Goal: Task Accomplishment & Management: Manage account settings

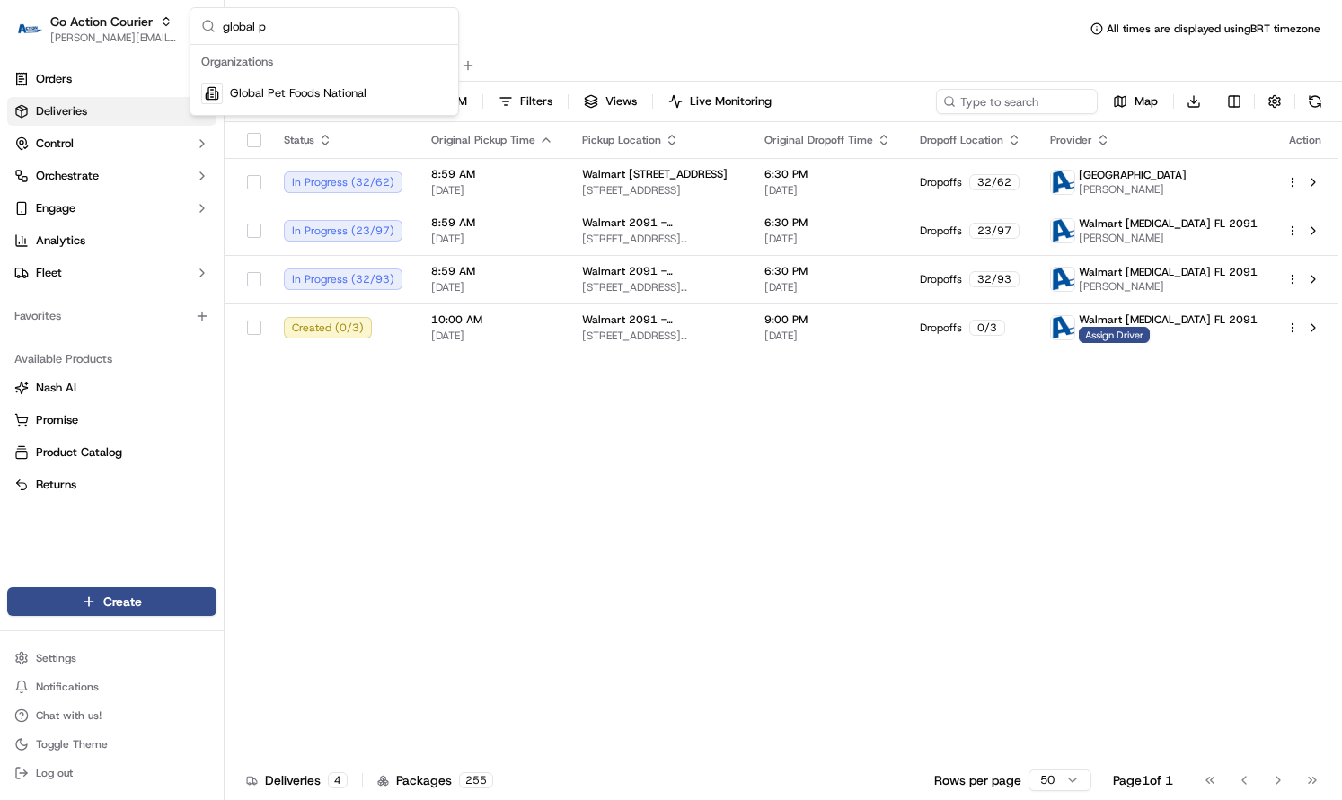
type input "global p"
click at [260, 97] on span "Global Pet Foods National" at bounding box center [298, 93] width 137 height 16
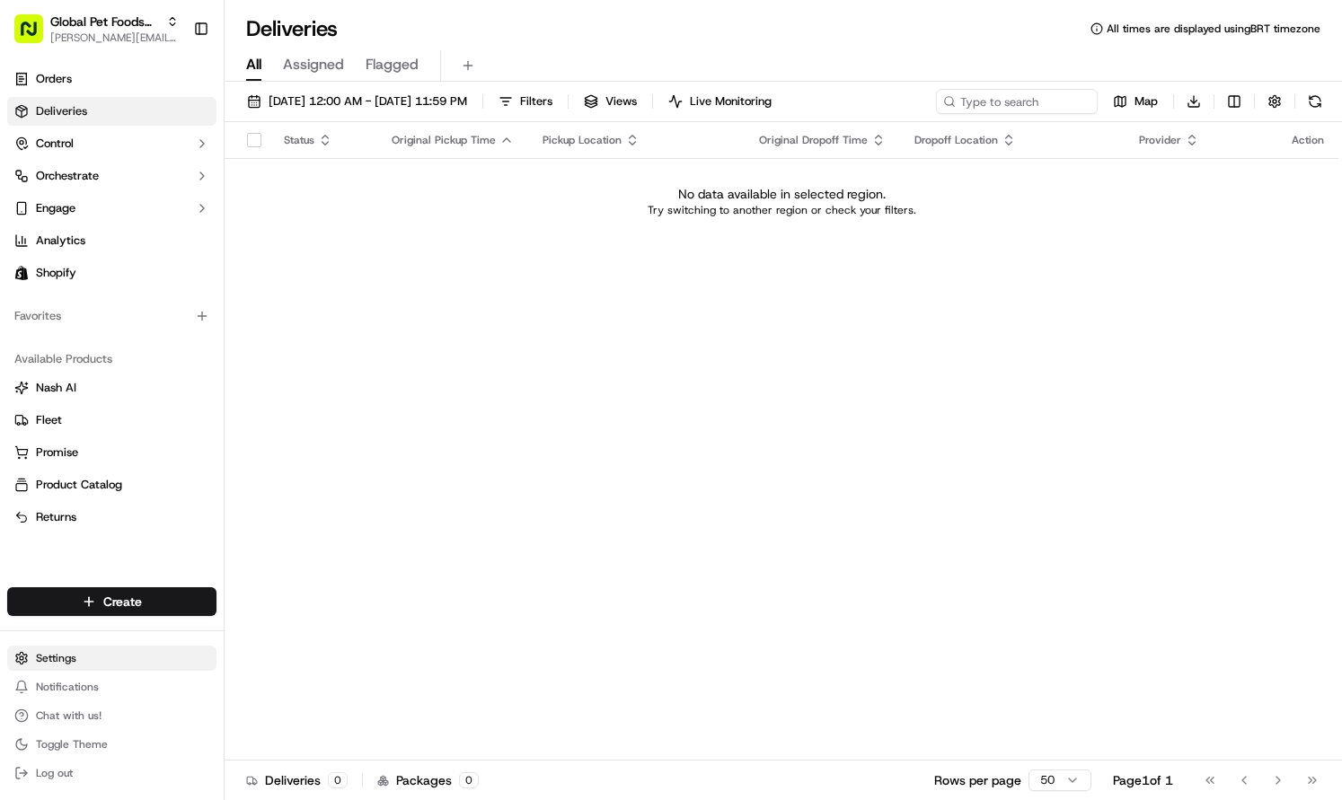
click at [143, 658] on html "Global Pet Foods National [PERSON_NAME][EMAIL_ADDRESS][DOMAIN_NAME] Toggle Side…" at bounding box center [671, 400] width 1342 height 800
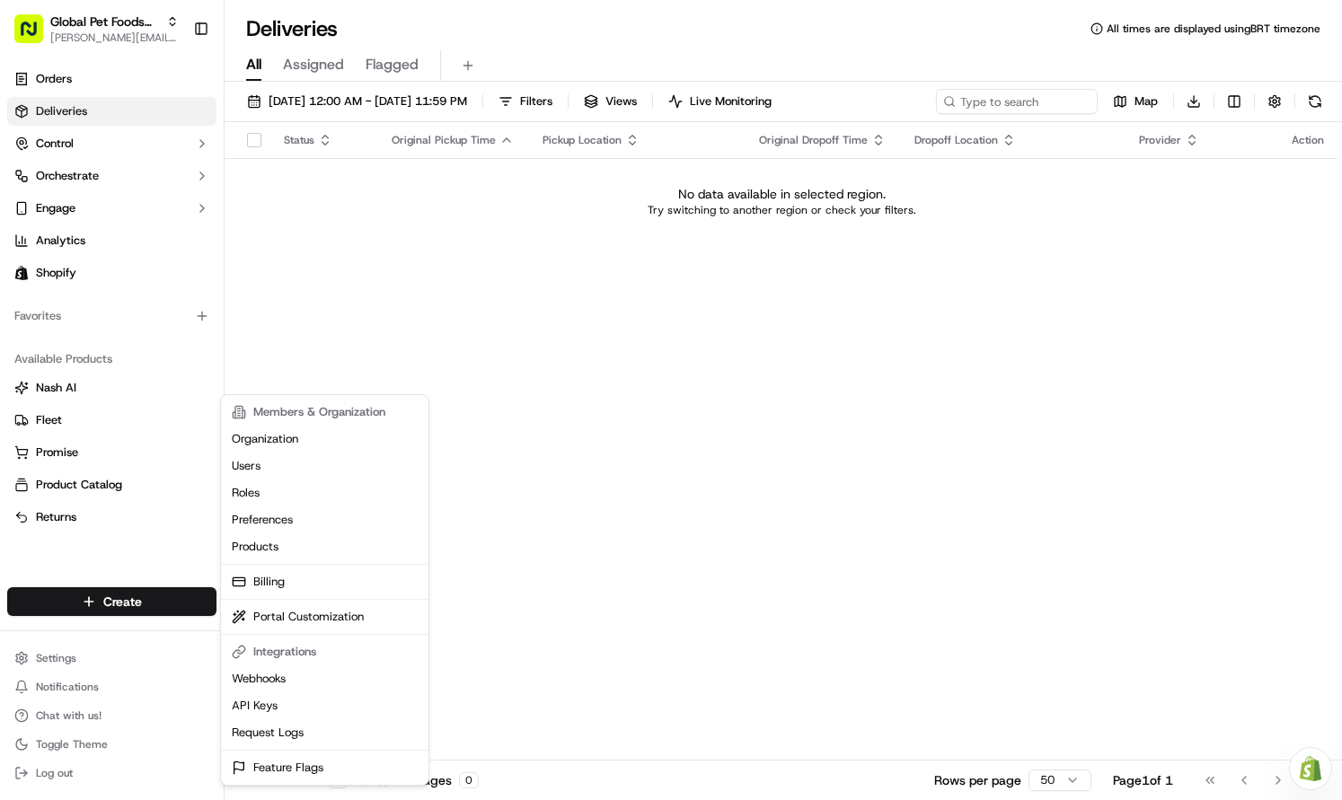
click at [93, 523] on html "Global Pet Foods National [PERSON_NAME][EMAIL_ADDRESS][DOMAIN_NAME] Toggle Side…" at bounding box center [671, 400] width 1342 height 800
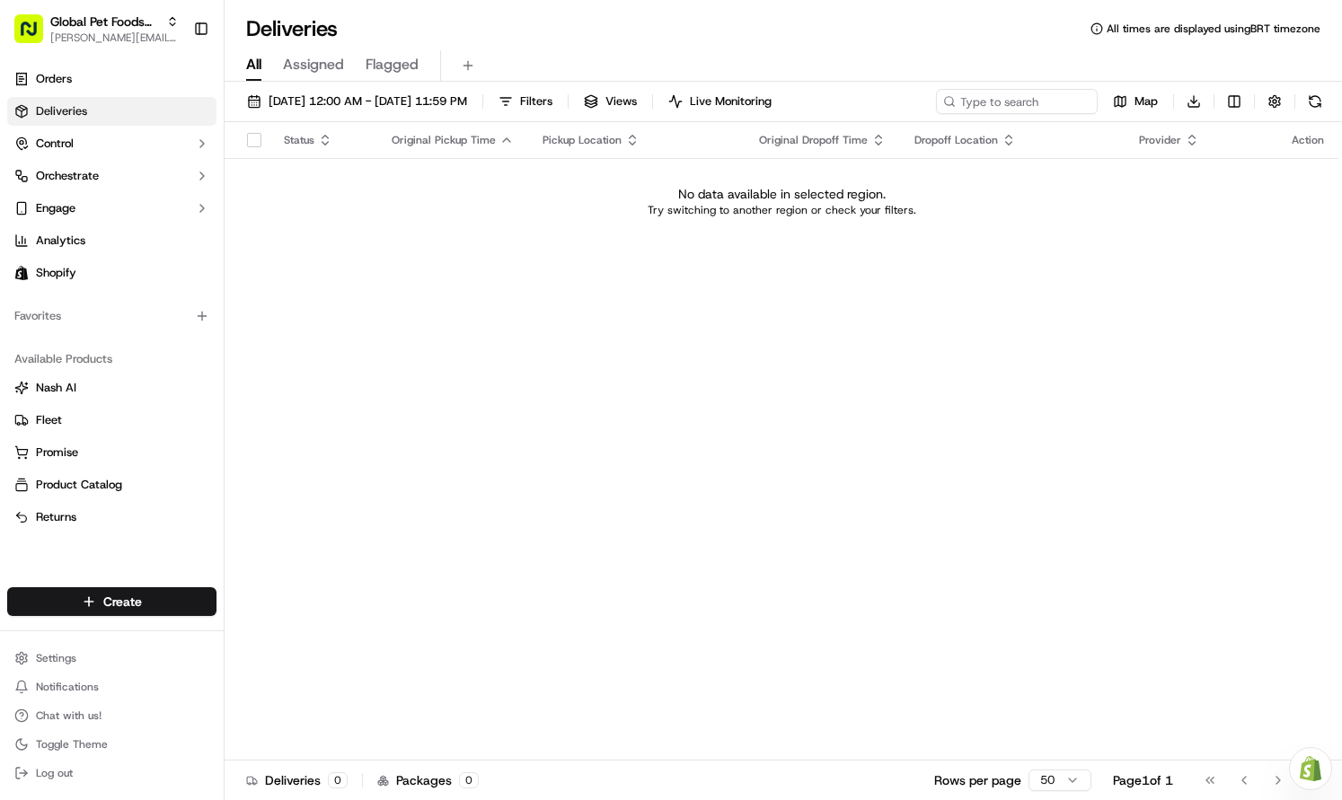
click at [84, 640] on div "Settings Notifications Chat with us! Toggle Theme Log out" at bounding box center [112, 716] width 224 height 154
click at [85, 651] on html "Global Pet Foods National [PERSON_NAME][EMAIL_ADDRESS][DOMAIN_NAME] Toggle Side…" at bounding box center [671, 400] width 1342 height 800
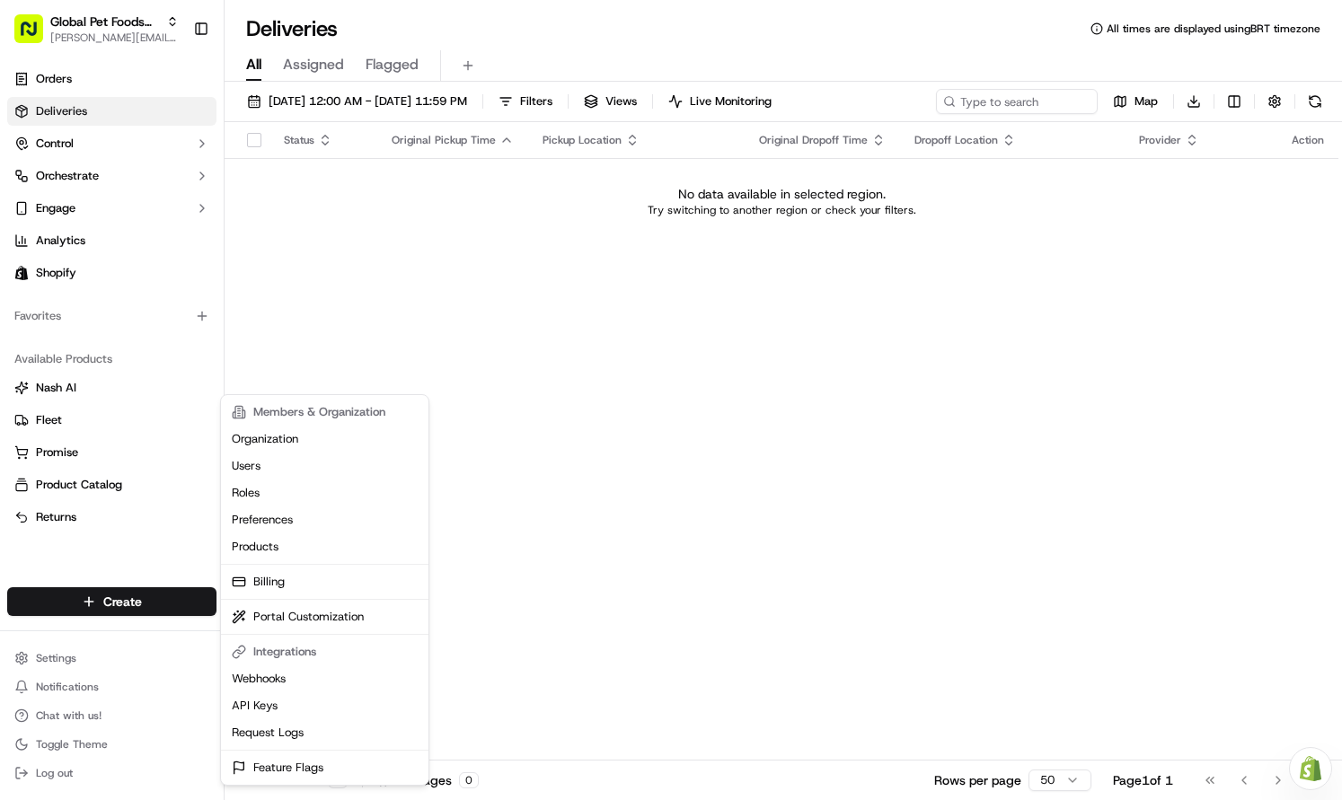
click at [110, 284] on html "Global Pet Foods National [PERSON_NAME][EMAIL_ADDRESS][DOMAIN_NAME] Toggle Side…" at bounding box center [671, 400] width 1342 height 800
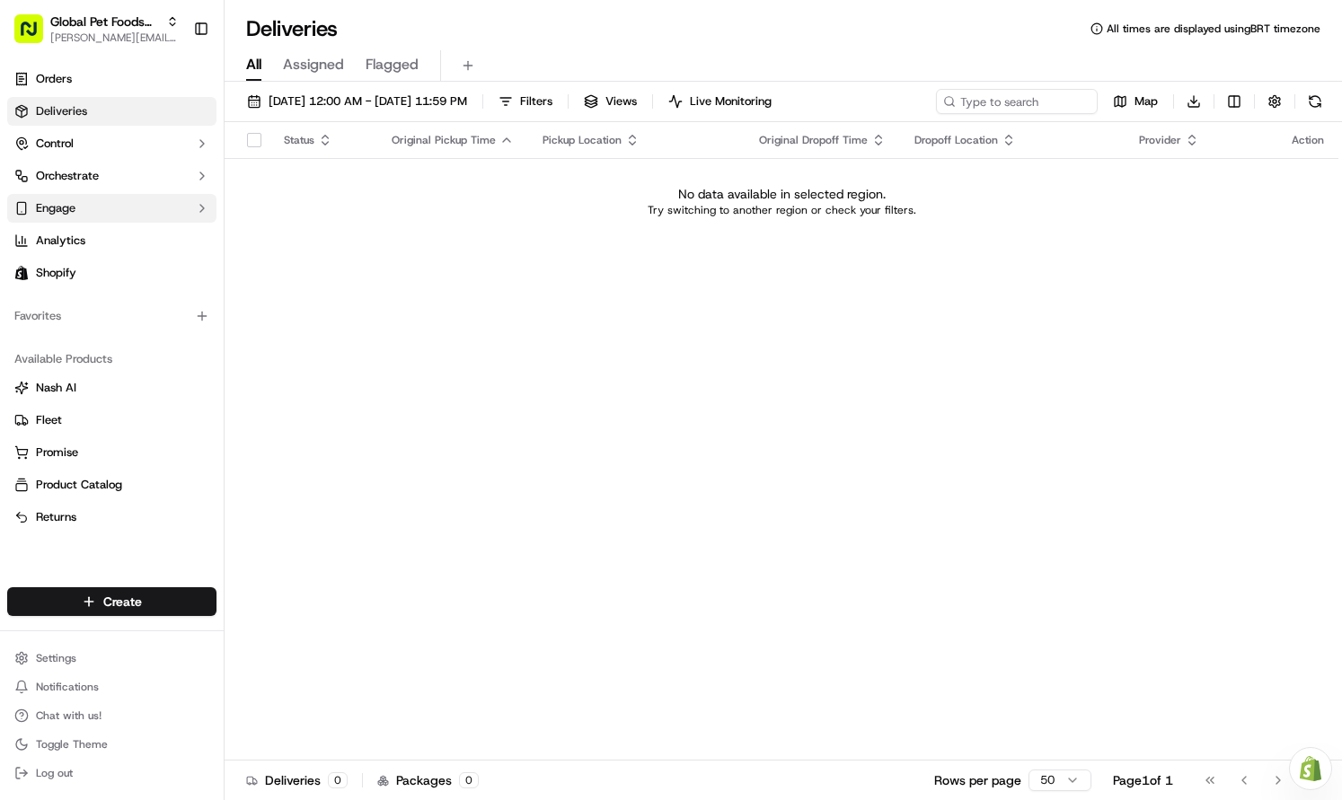
click at [125, 210] on button "Engage" at bounding box center [111, 208] width 209 height 29
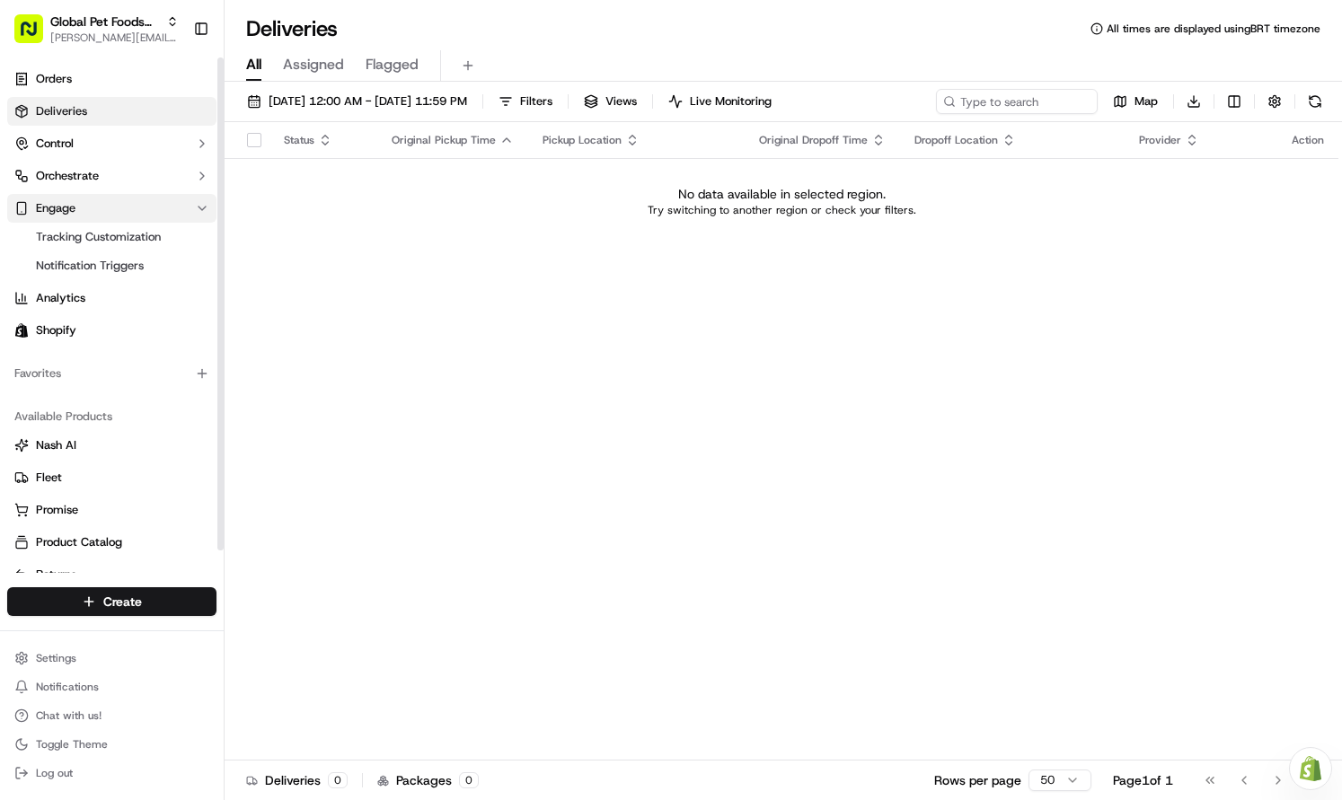
click at [125, 207] on button "Engage" at bounding box center [111, 208] width 209 height 29
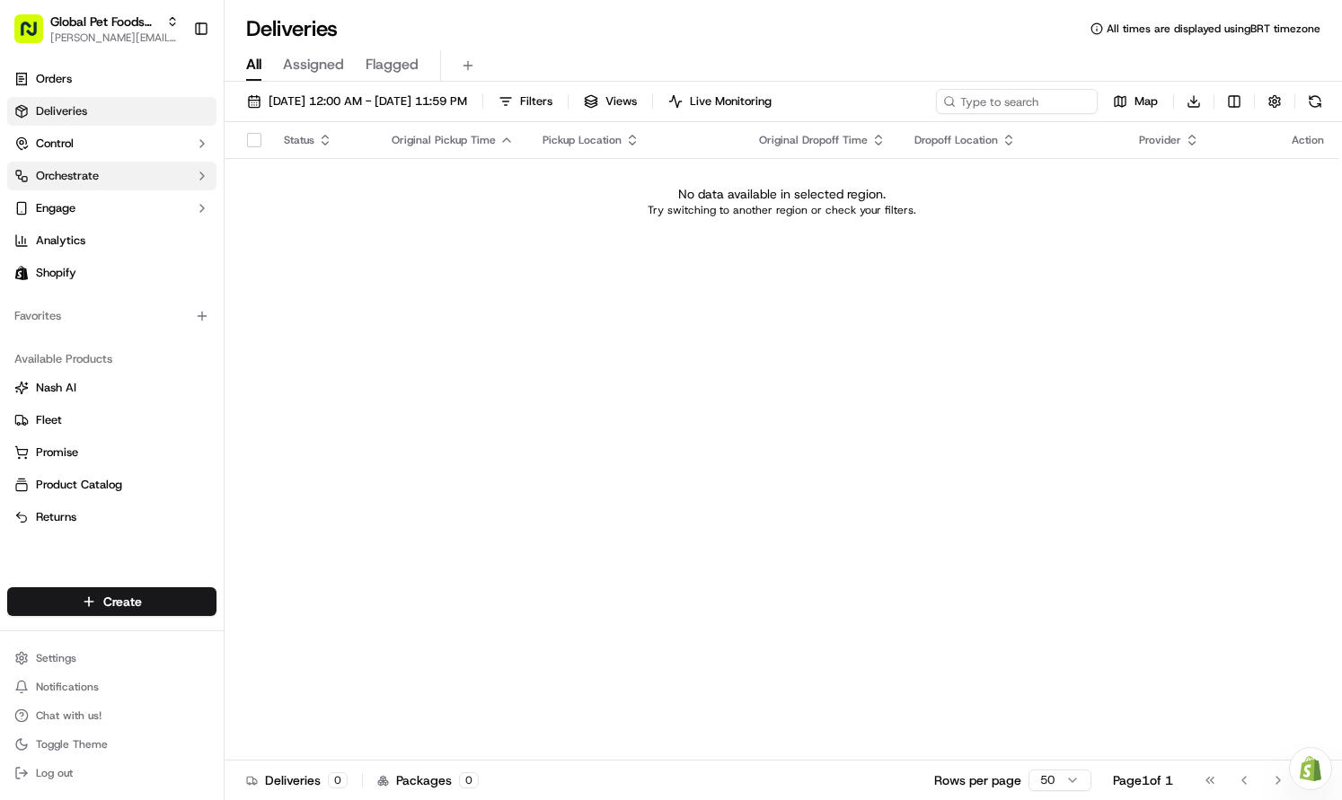
click at [129, 181] on button "Orchestrate" at bounding box center [111, 176] width 209 height 29
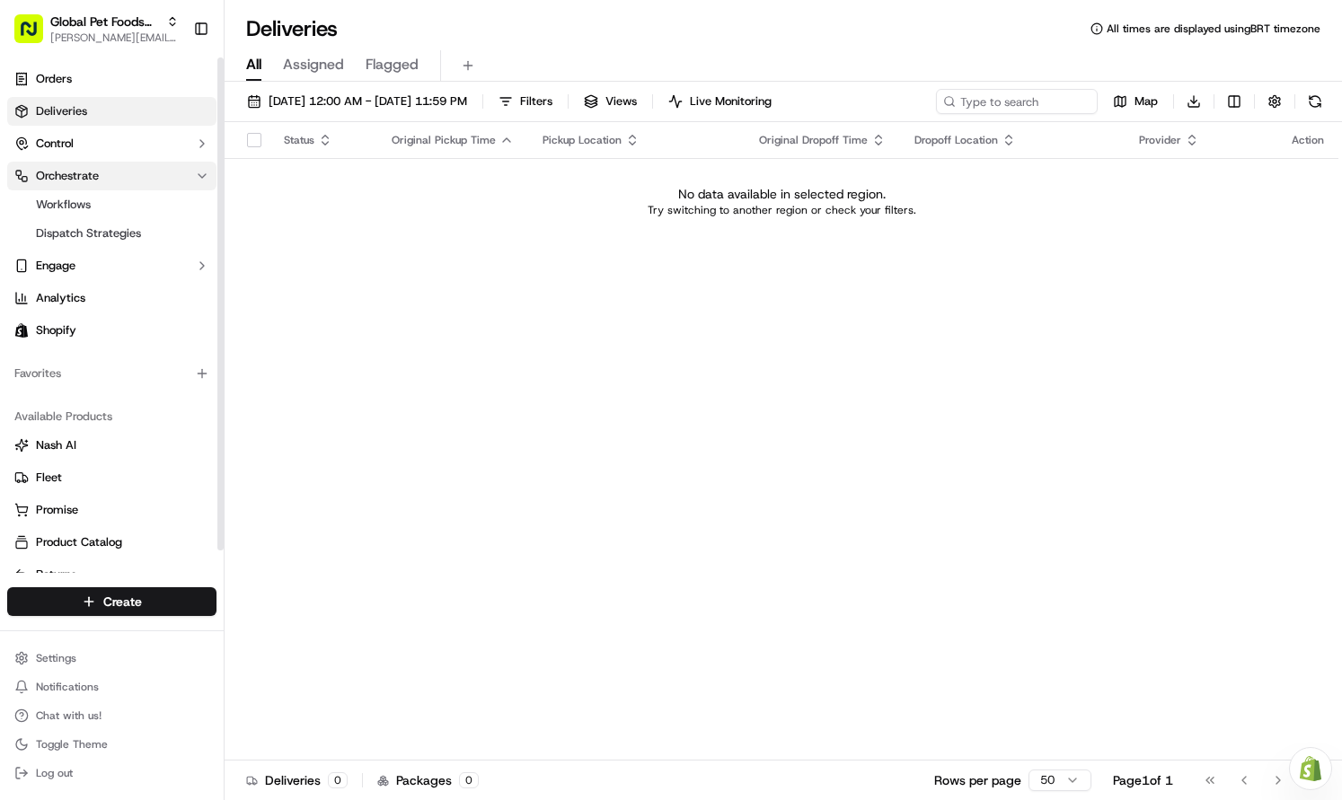
click at [129, 180] on button "Orchestrate" at bounding box center [111, 176] width 209 height 29
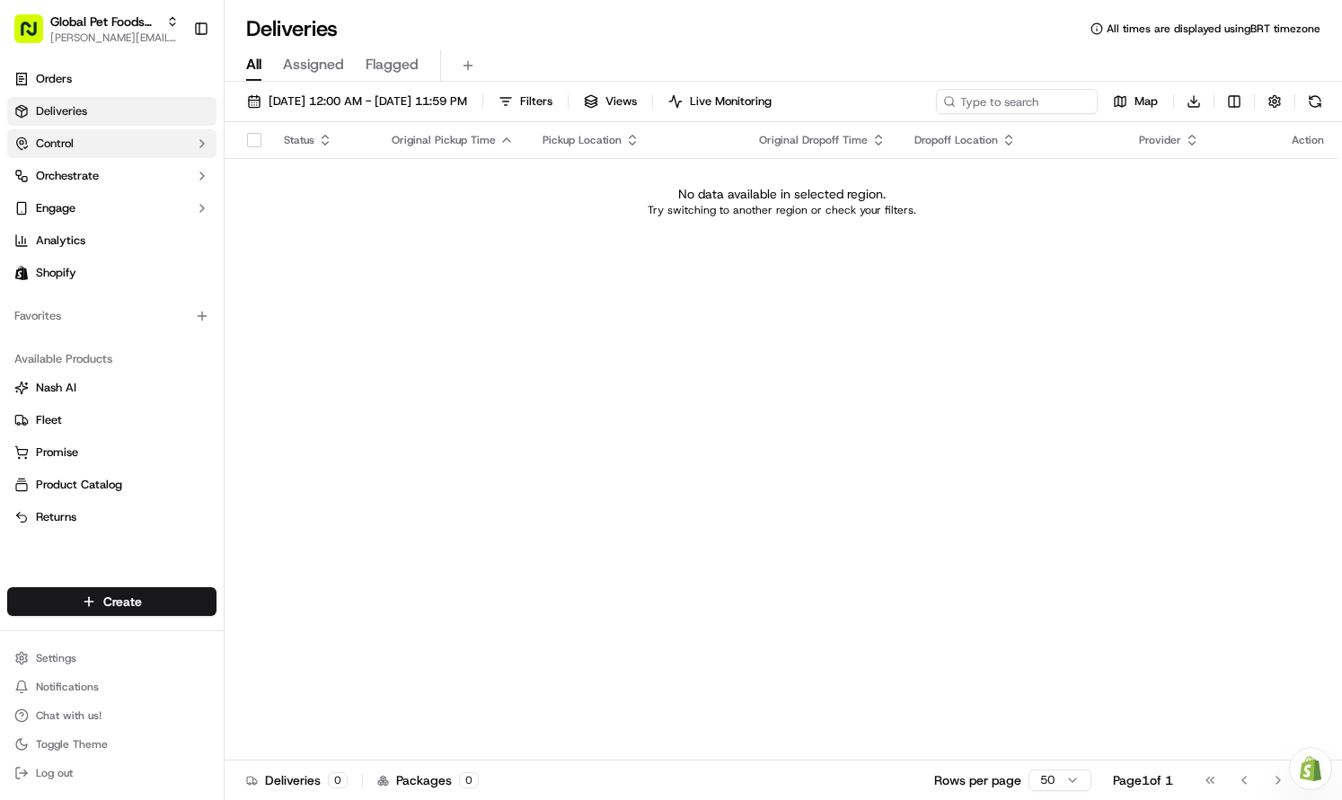
click at [128, 157] on button "Control" at bounding box center [111, 143] width 209 height 29
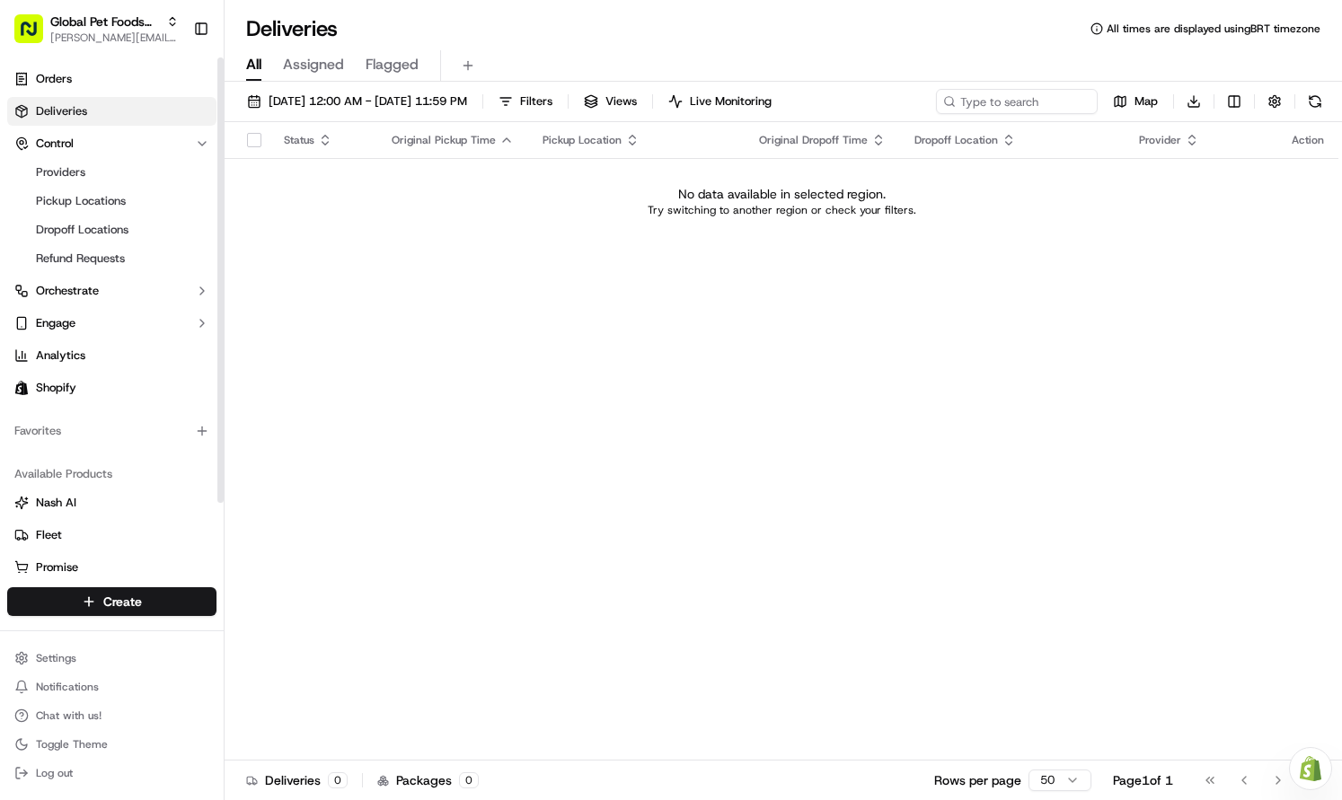
click at [110, 214] on ul "Providers Pickup Locations Dropoff Locations Refund Requests" at bounding box center [113, 215] width 184 height 115
click at [112, 235] on span "Dropoff Locations" at bounding box center [82, 230] width 93 height 16
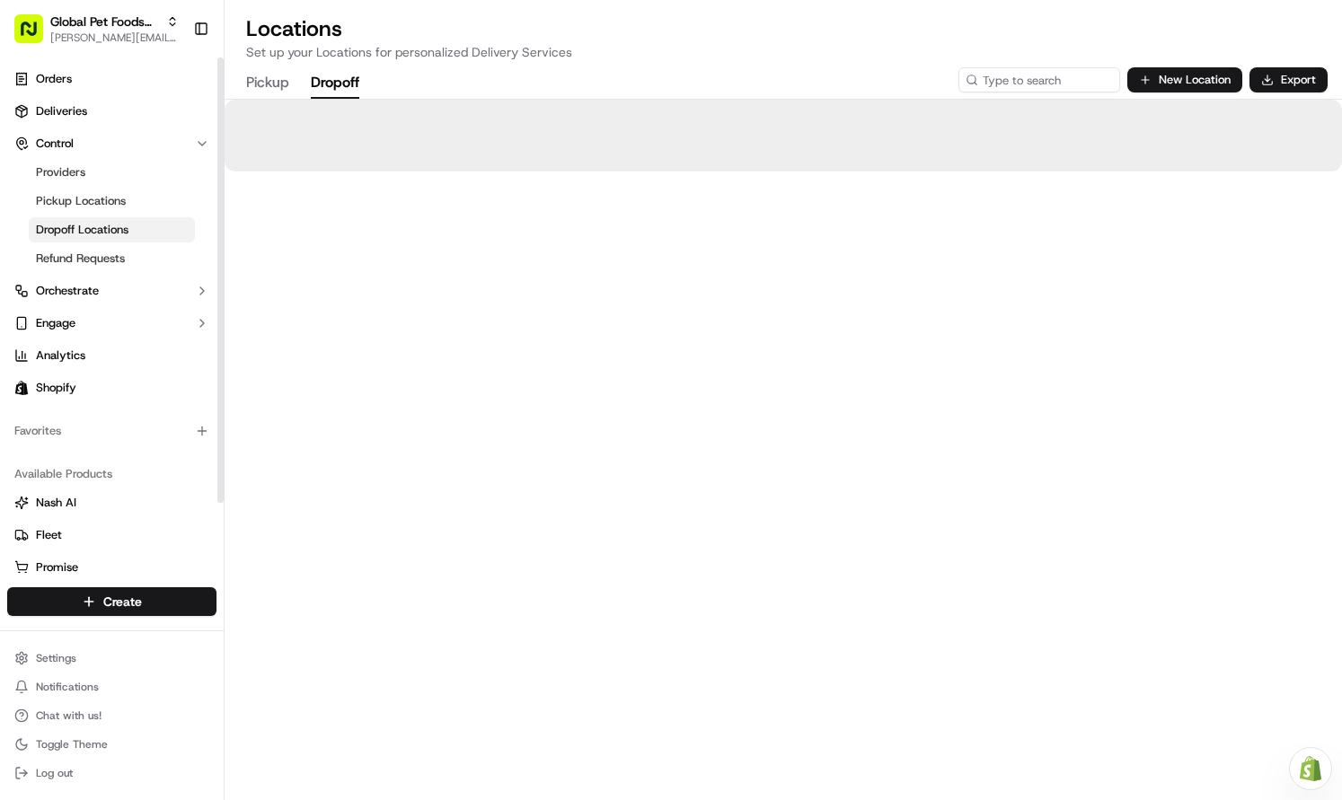
click at [128, 187] on ul "Providers Pickup Locations Dropoff Locations Refund Requests" at bounding box center [113, 215] width 184 height 115
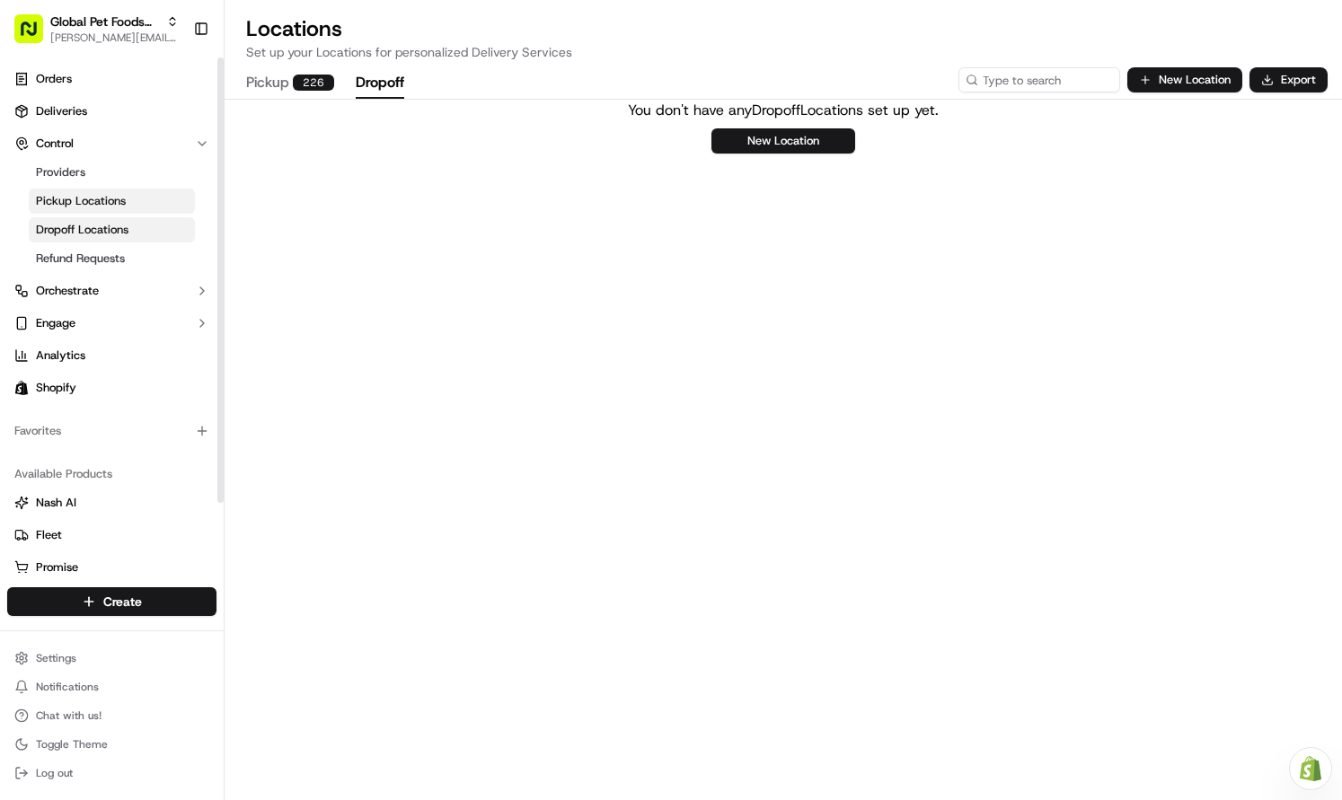
click at [149, 212] on link "Pickup Locations" at bounding box center [112, 201] width 166 height 25
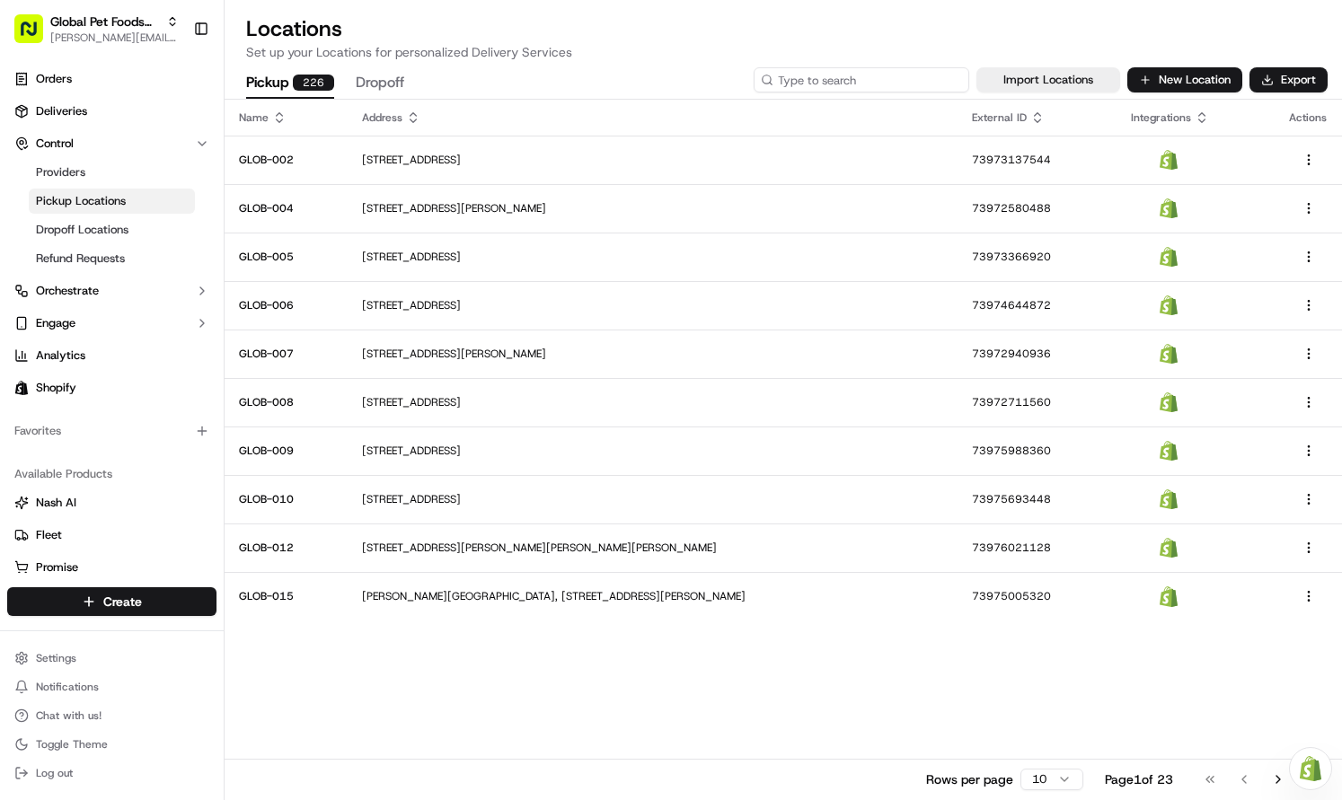
click at [874, 80] on input at bounding box center [862, 79] width 216 height 25
type input "807"
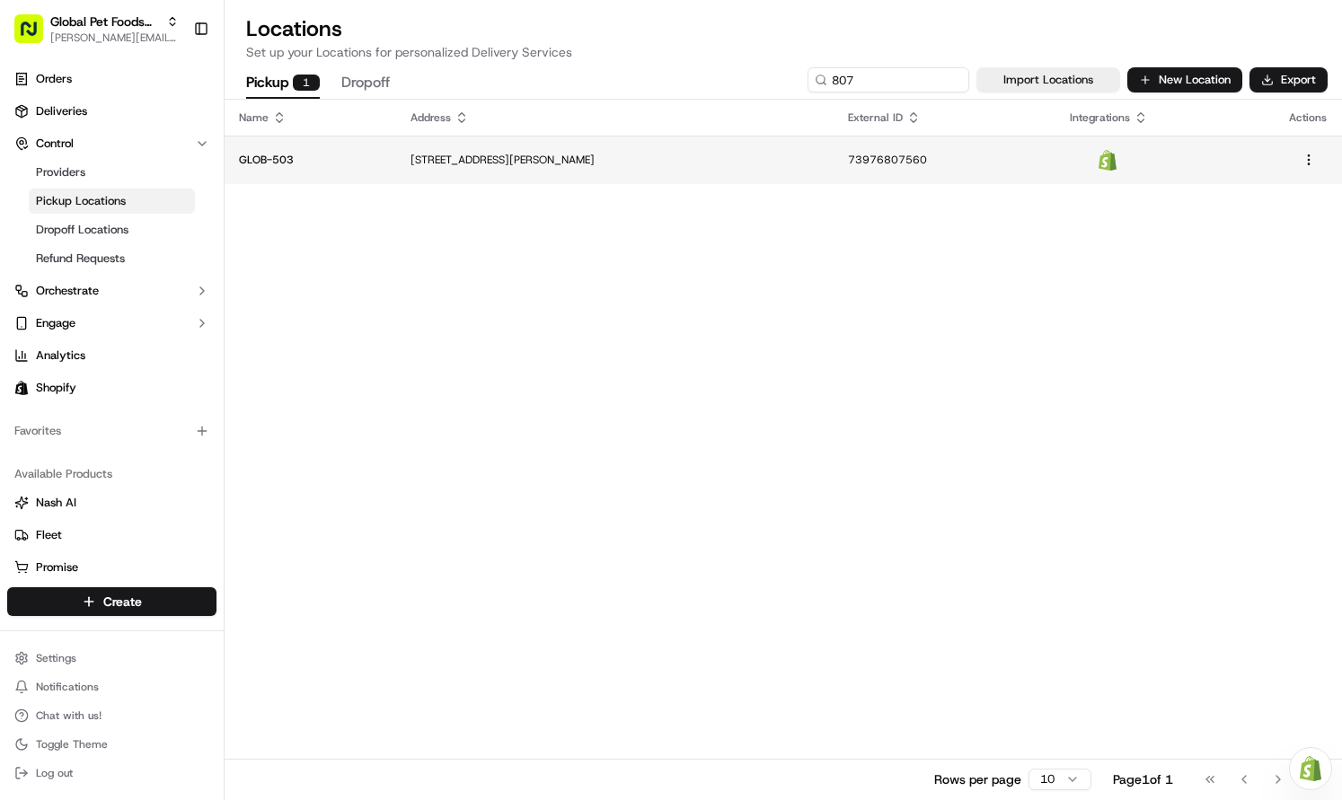
click at [420, 180] on td "[STREET_ADDRESS][PERSON_NAME]" at bounding box center [614, 160] width 437 height 48
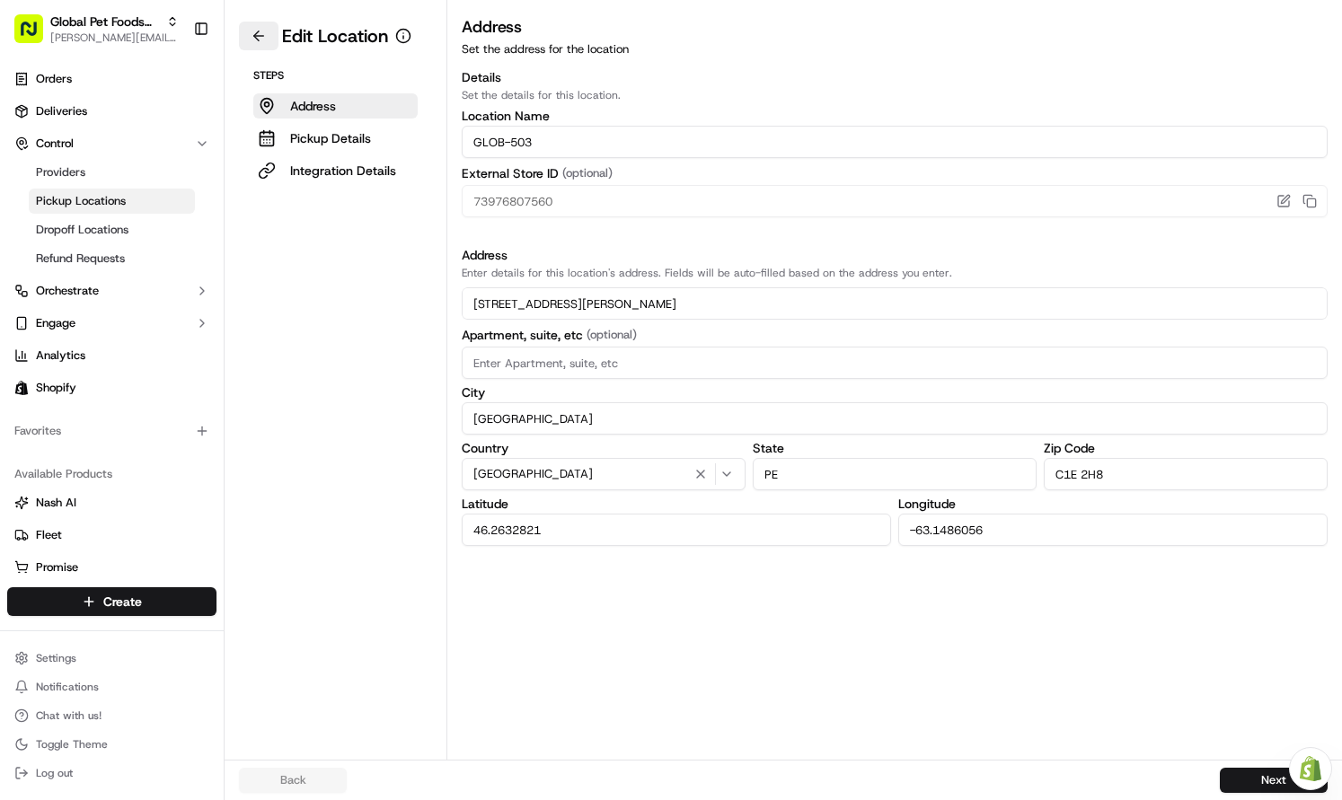
click at [274, 27] on button at bounding box center [259, 36] width 40 height 29
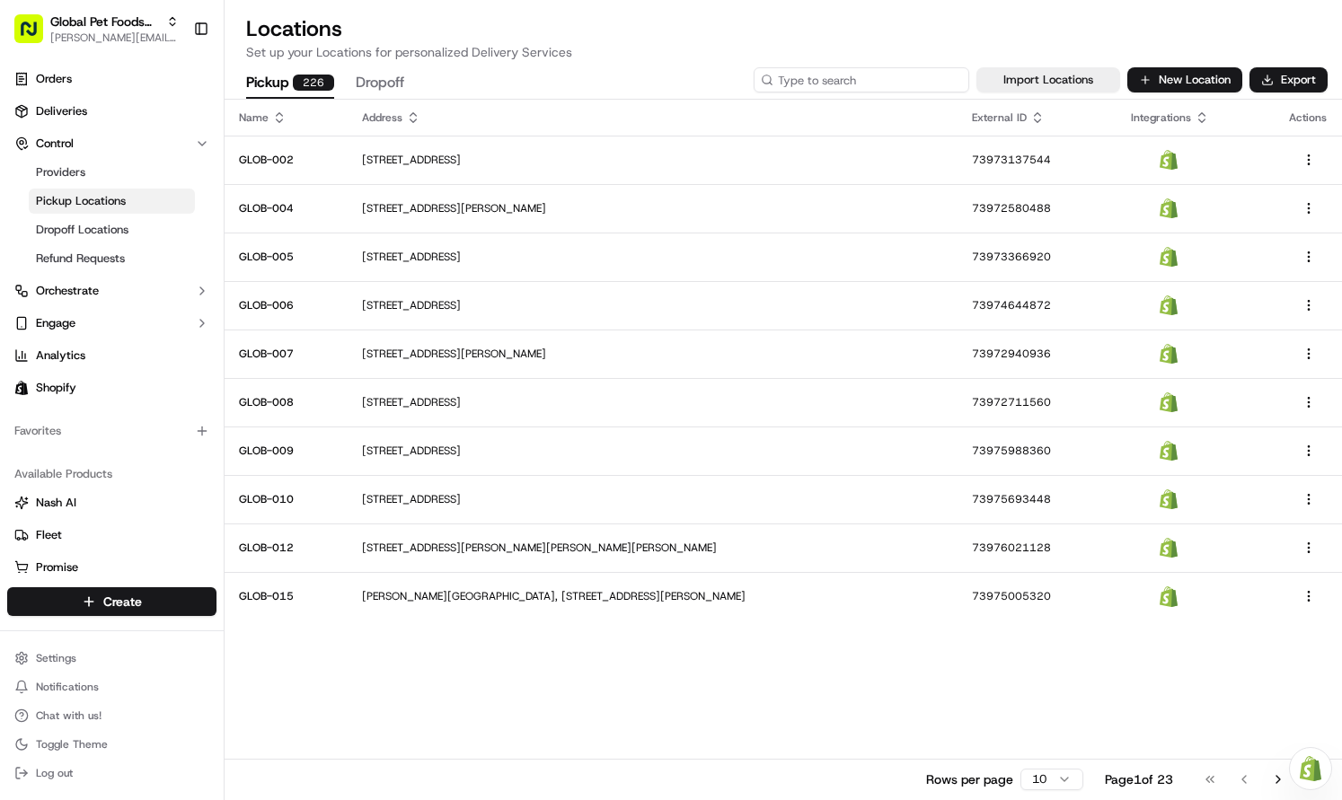
click at [854, 86] on input at bounding box center [862, 79] width 216 height 25
type input "7"
type input "807"
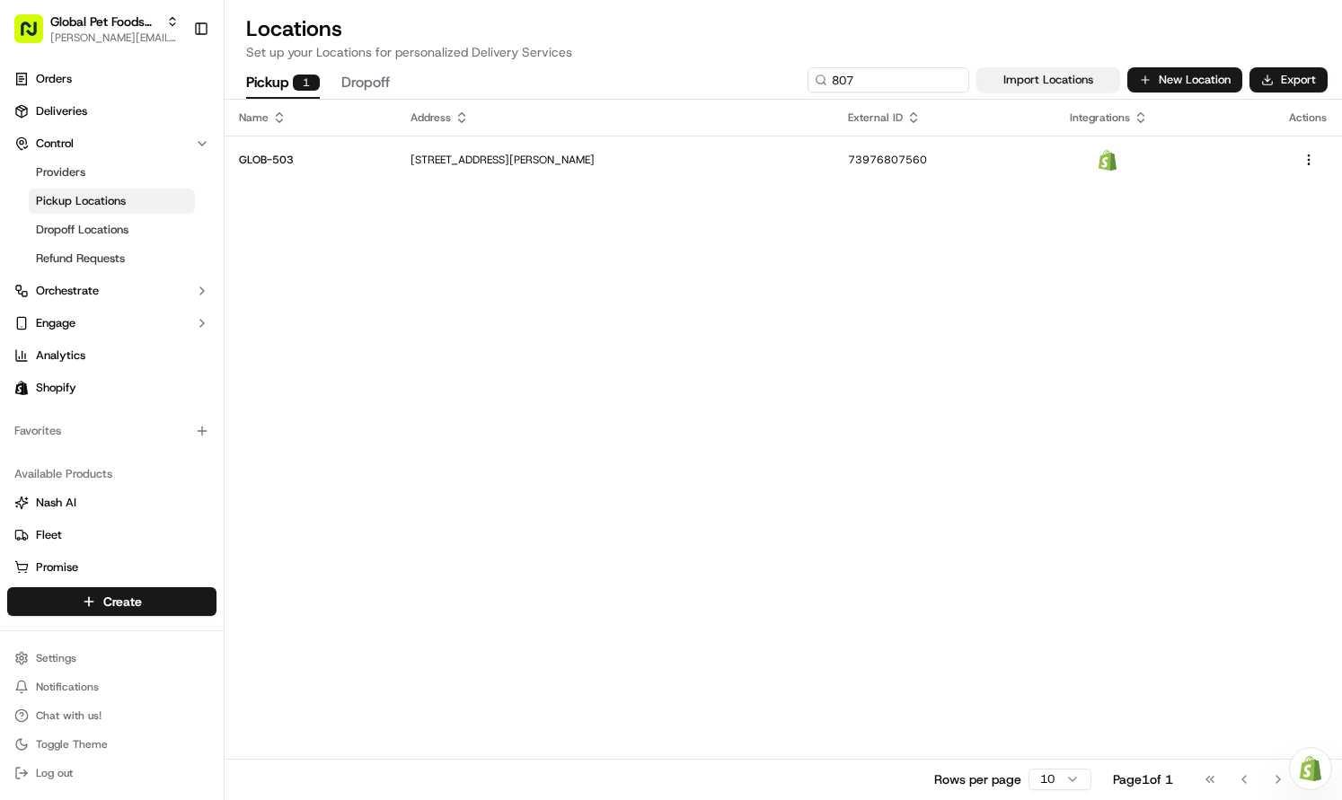
click at [1030, 83] on button "Import Locations" at bounding box center [1048, 79] width 144 height 25
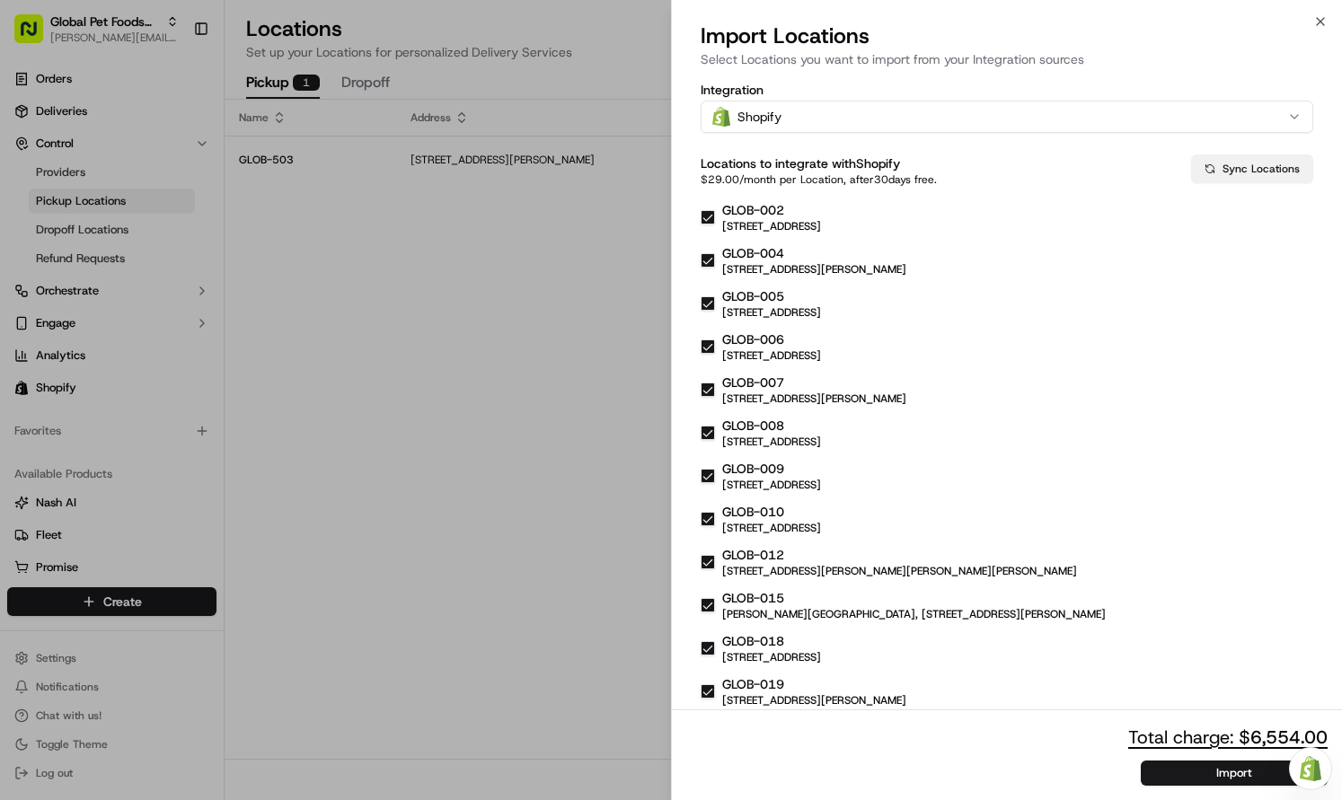
click at [1237, 180] on button "Sync Locations" at bounding box center [1252, 168] width 122 height 29
click at [613, 392] on div at bounding box center [671, 400] width 1342 height 800
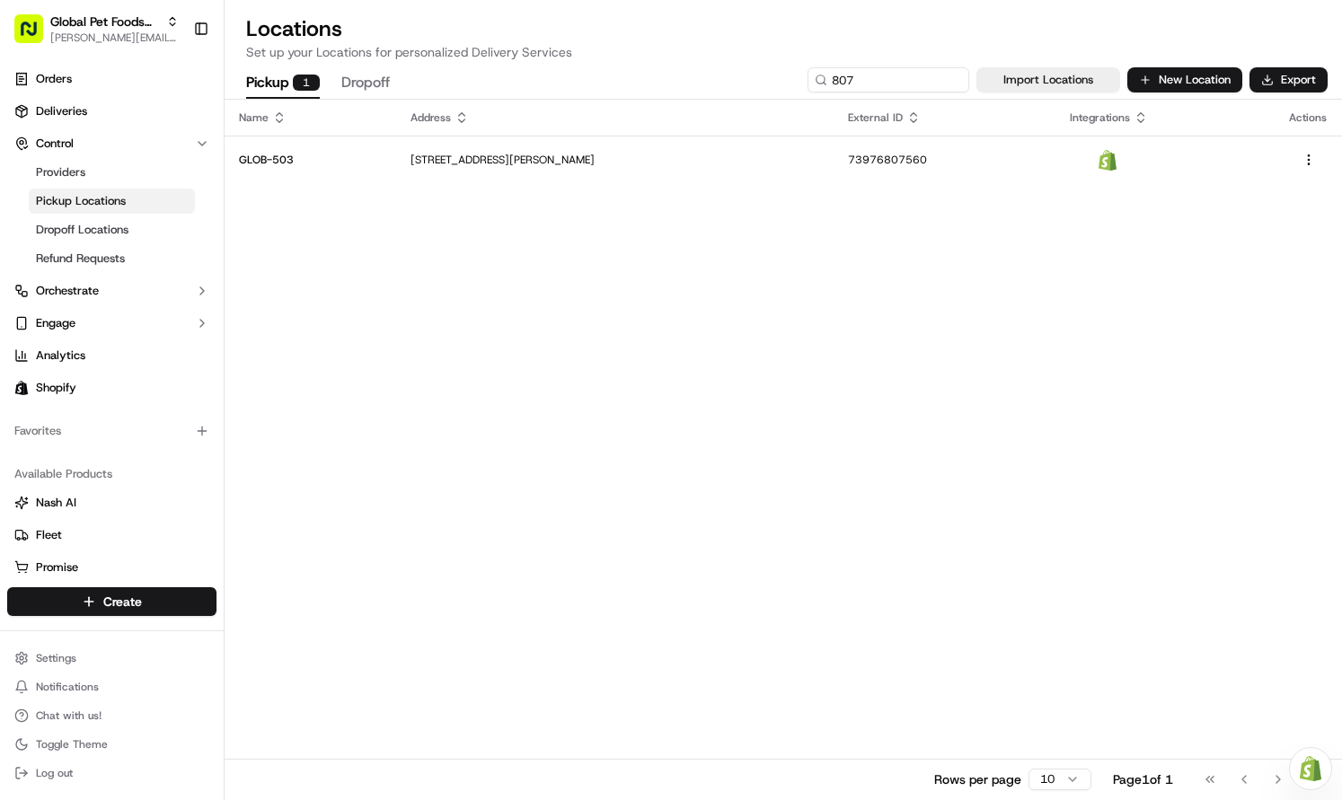
click at [626, 355] on div "Name Address External ID Integrations Actions GLOB-[GEOGRAPHIC_DATA][STREET_ADD…" at bounding box center [783, 450] width 1117 height 700
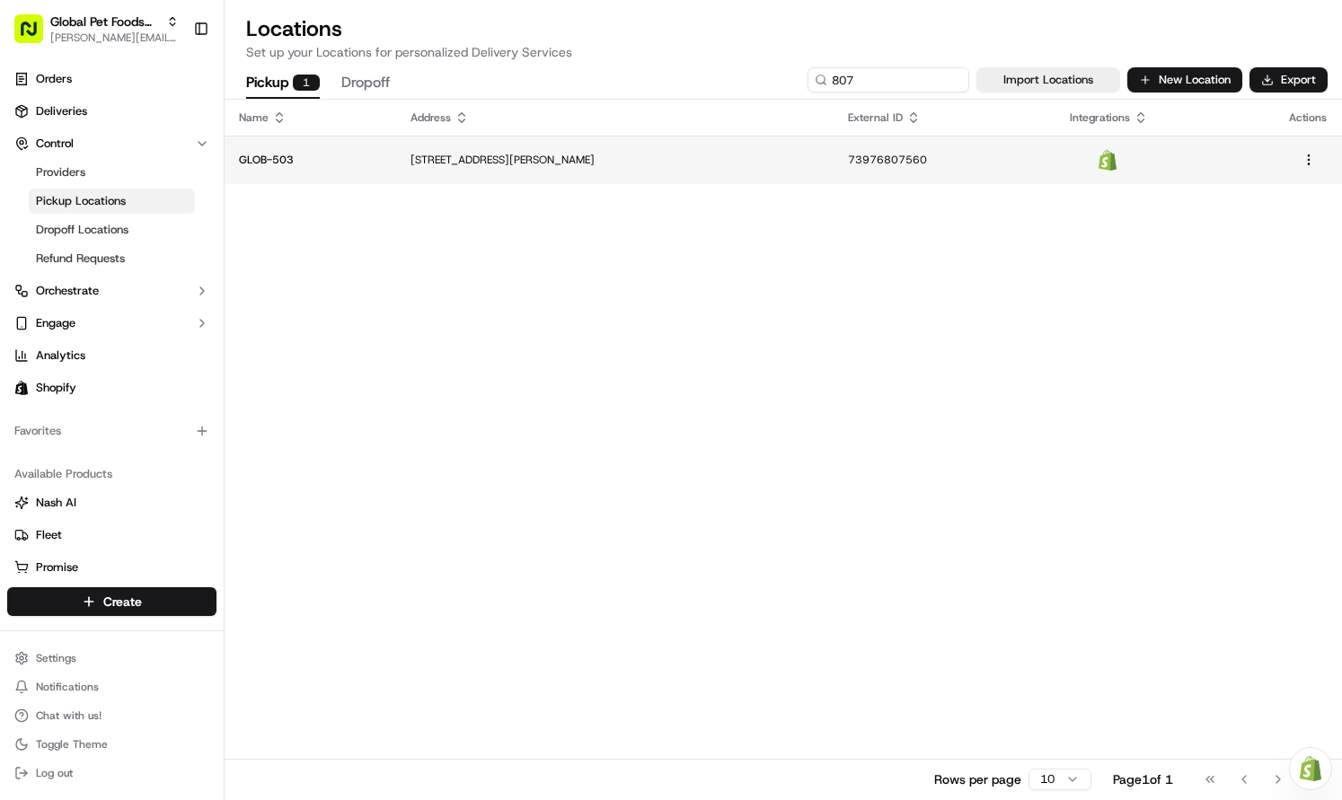
drag, startPoint x: 722, startPoint y: 263, endPoint x: 893, endPoint y: 183, distance: 188.4
click at [742, 261] on div "Name Address External ID Integrations Actions GLOB-[GEOGRAPHIC_DATA][STREET_ADD…" at bounding box center [783, 450] width 1117 height 700
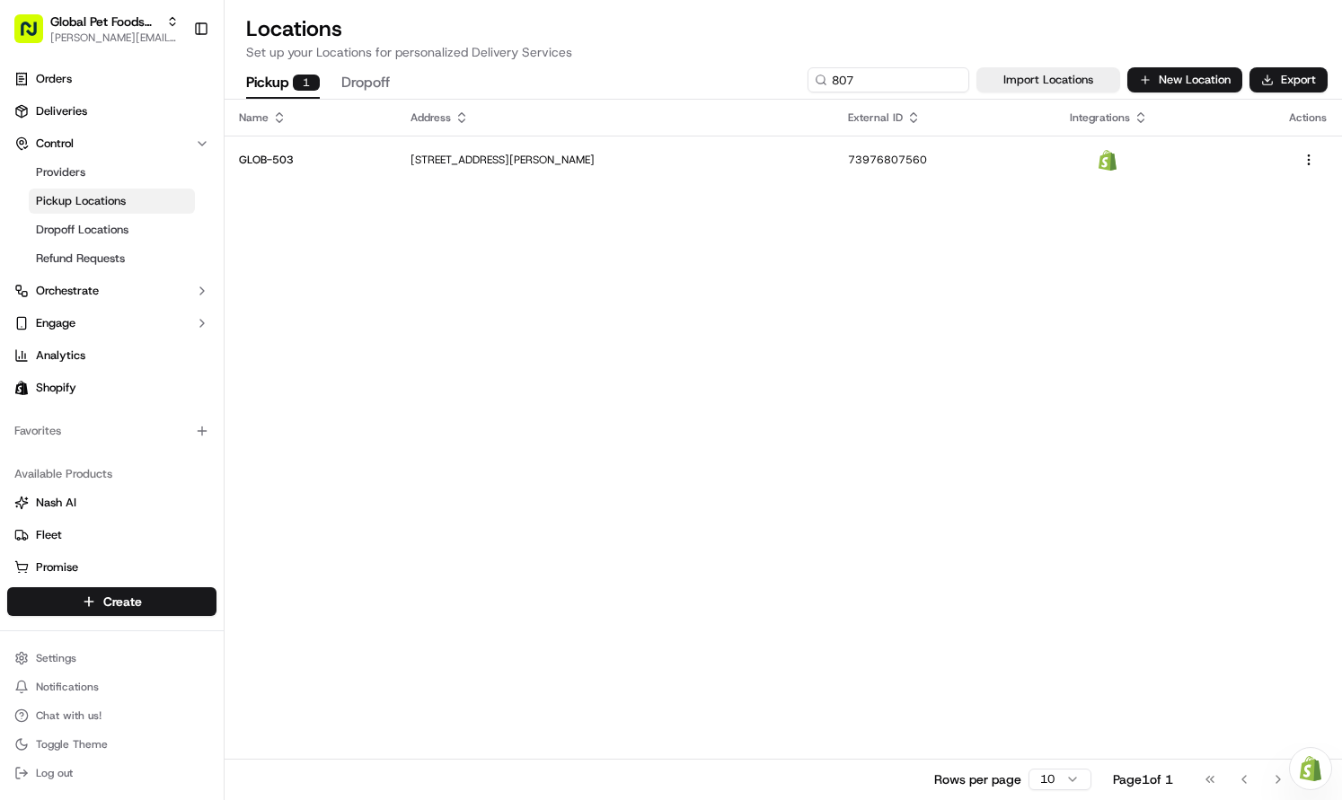
click at [909, 93] on div "Pickup 1 Dropoff 807 Import Locations New Location Export" at bounding box center [783, 80] width 1117 height 38
click at [899, 62] on div "Pickup 1 Dropoff 807 Import Locations New Location Export" at bounding box center [783, 80] width 1117 height 38
click at [897, 80] on input "807" at bounding box center [862, 79] width 216 height 25
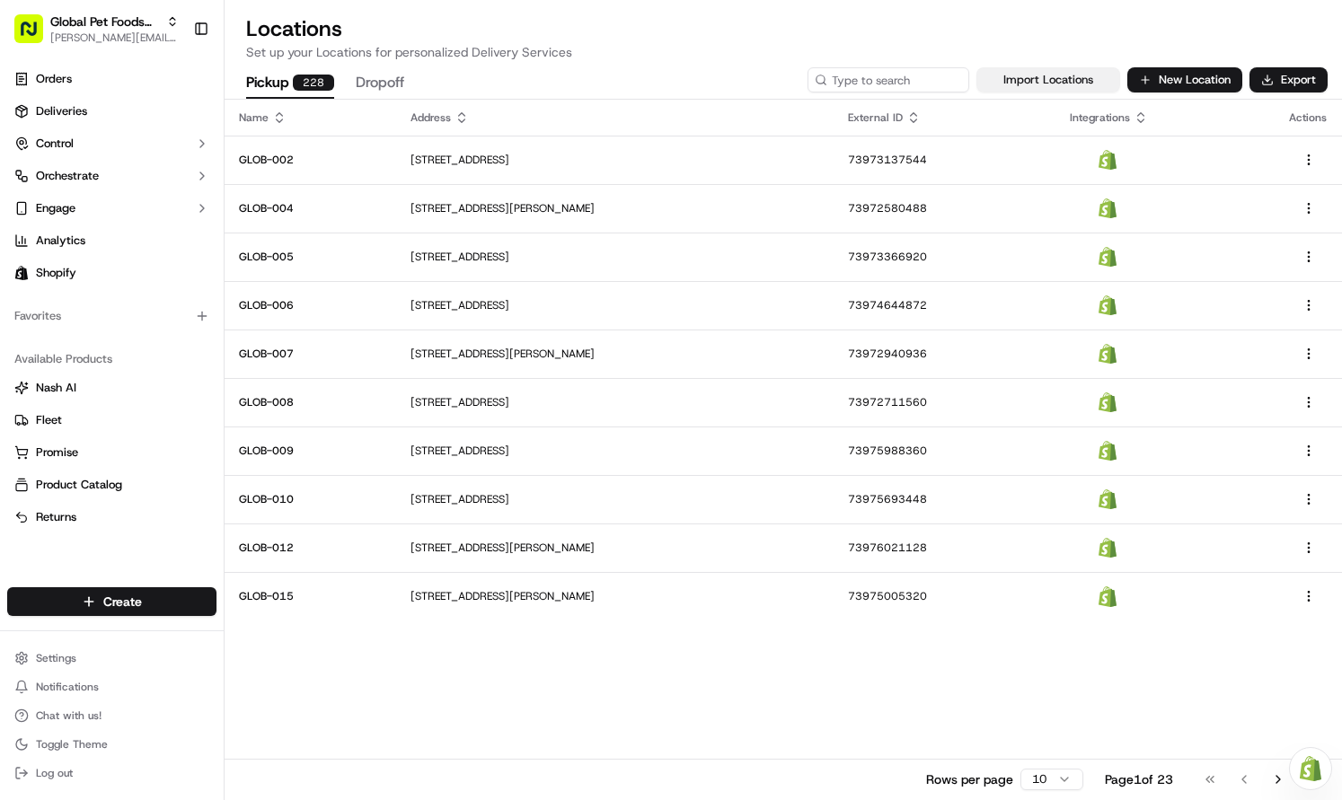
click at [1044, 68] on button "Import Locations" at bounding box center [1048, 79] width 144 height 25
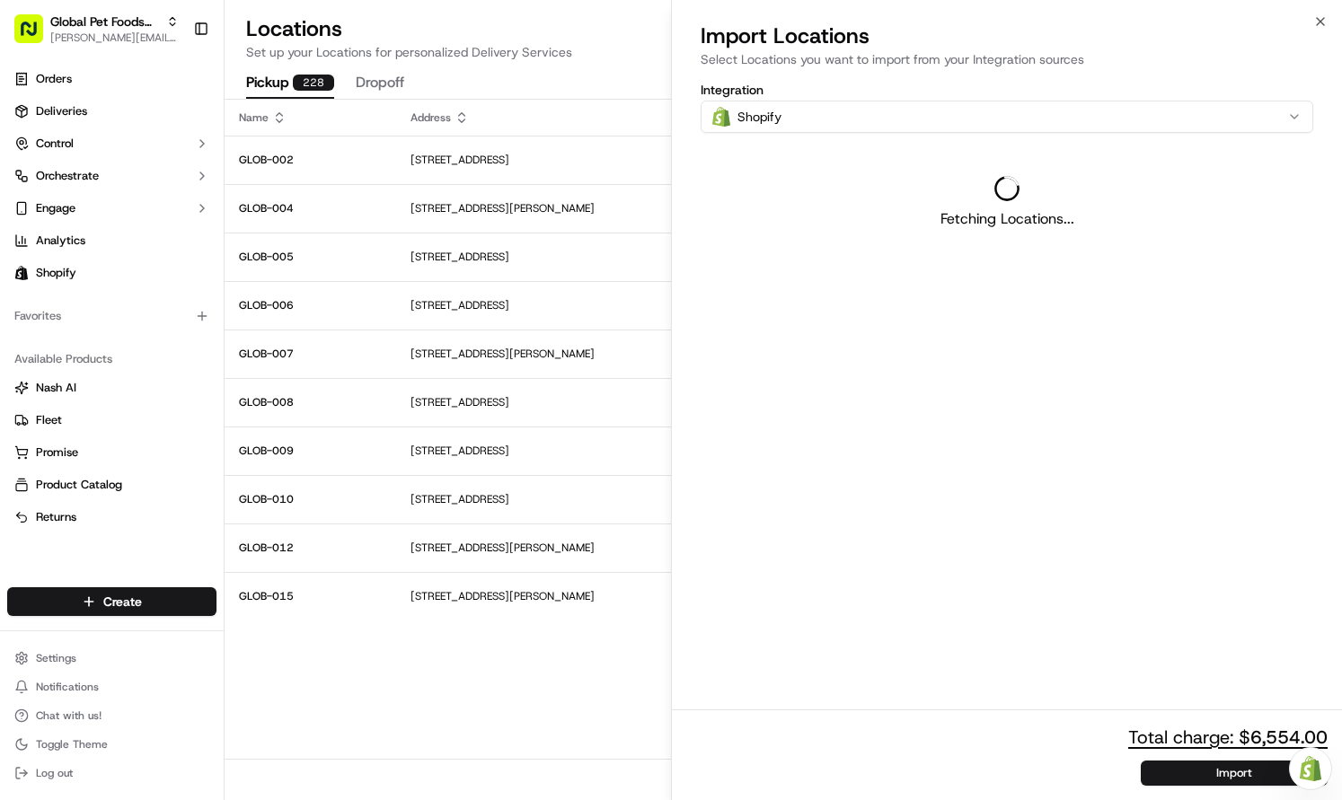
click at [537, 669] on html "Global Pet Foods National lucas@usenash.com Toggle Sidebar Orders Deliveries Co…" at bounding box center [671, 400] width 1342 height 800
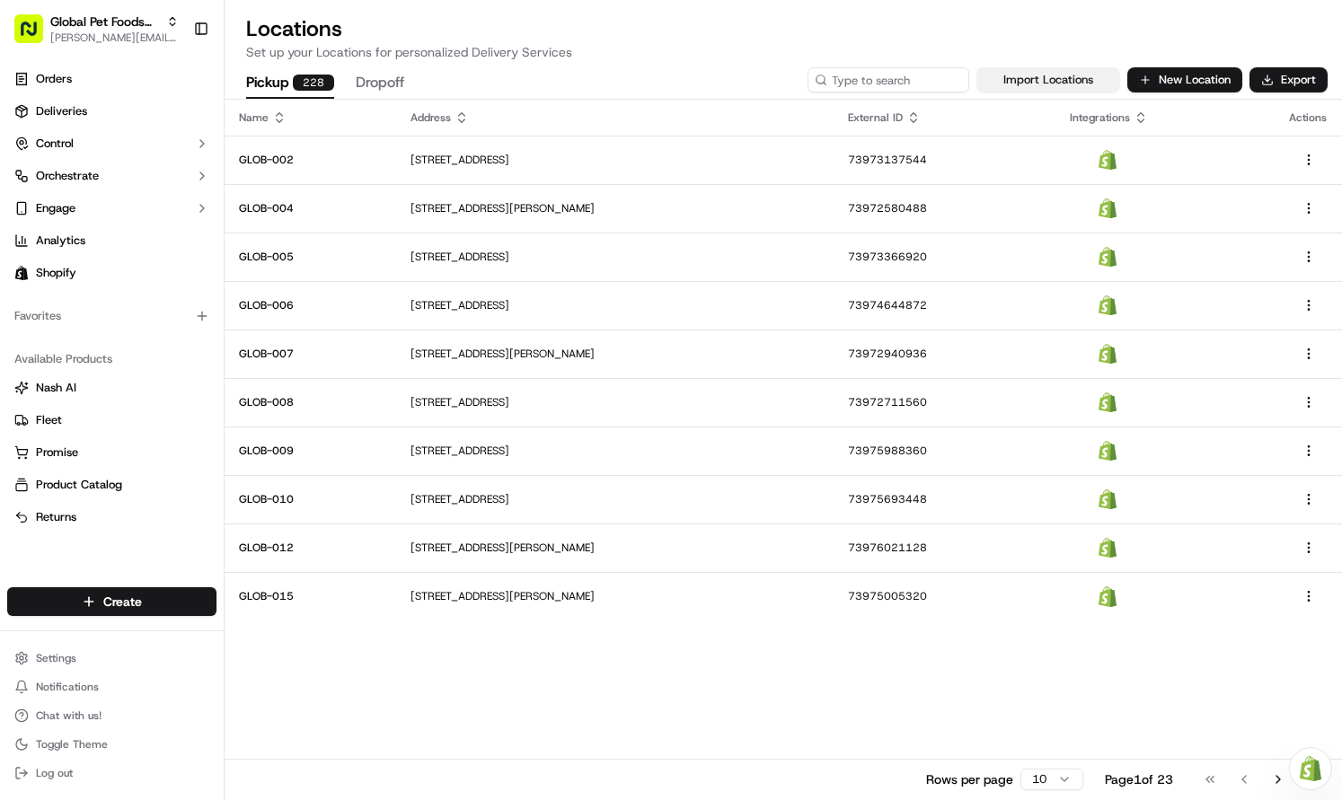
click at [1021, 82] on button "Import Locations" at bounding box center [1048, 79] width 144 height 25
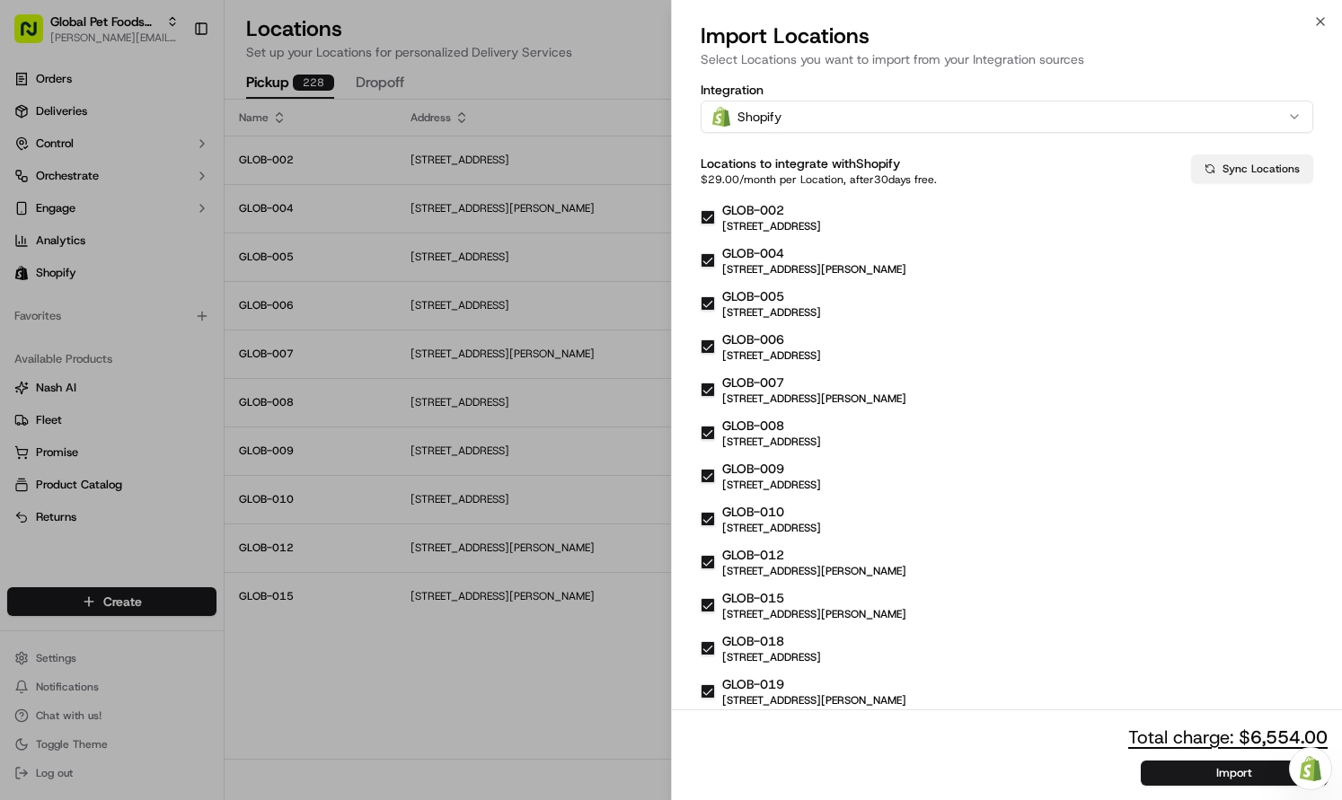
click at [1208, 161] on button "Sync Locations" at bounding box center [1252, 168] width 122 height 29
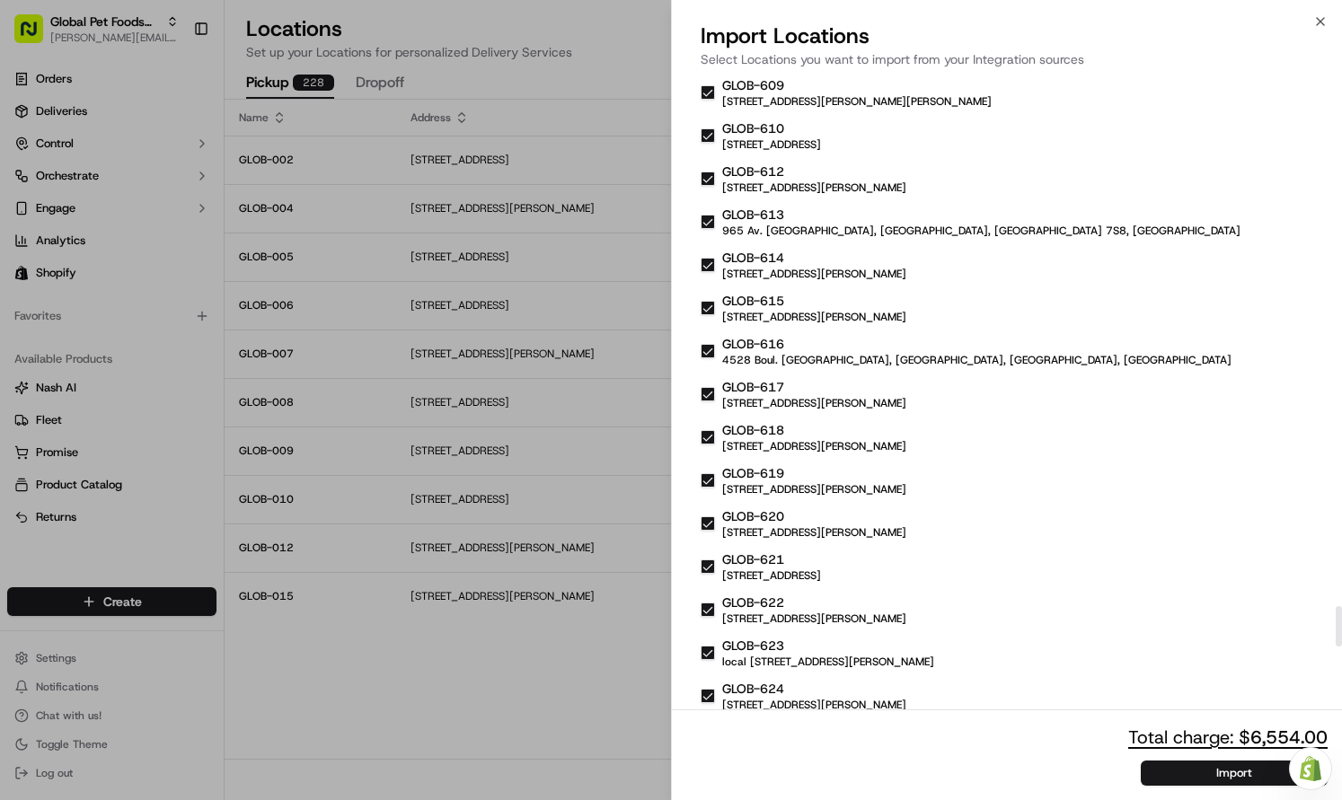
scroll to position [9400, 0]
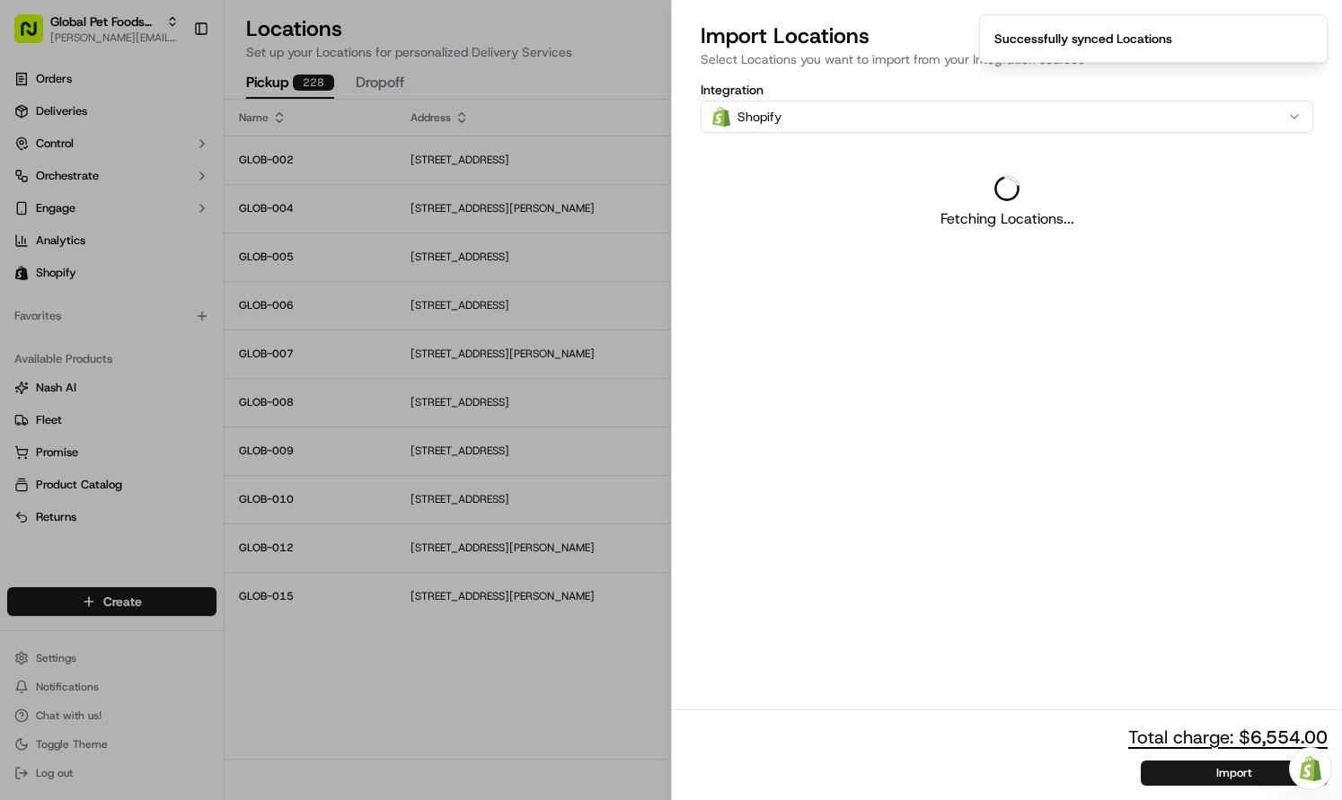
click at [620, 658] on div at bounding box center [671, 400] width 1342 height 800
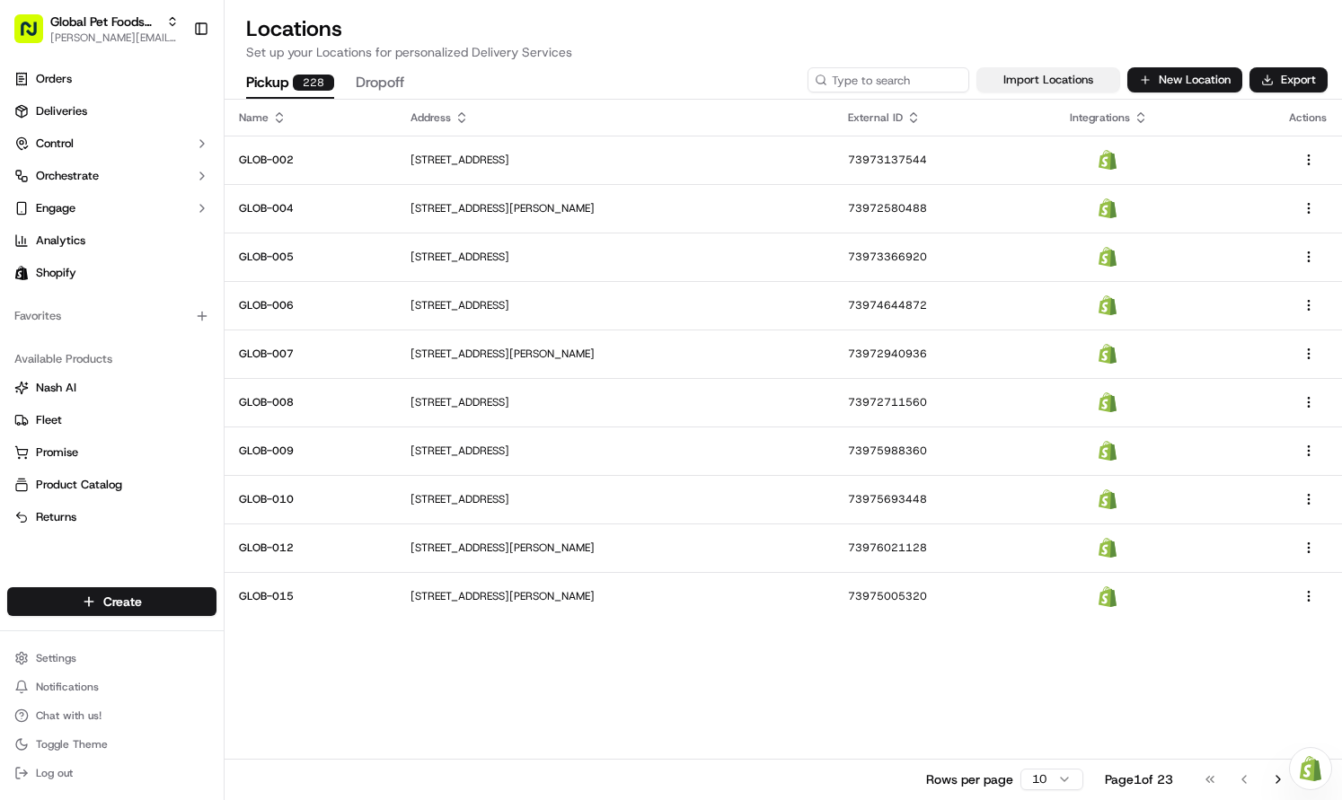
click at [1048, 74] on button "Import Locations" at bounding box center [1048, 79] width 144 height 25
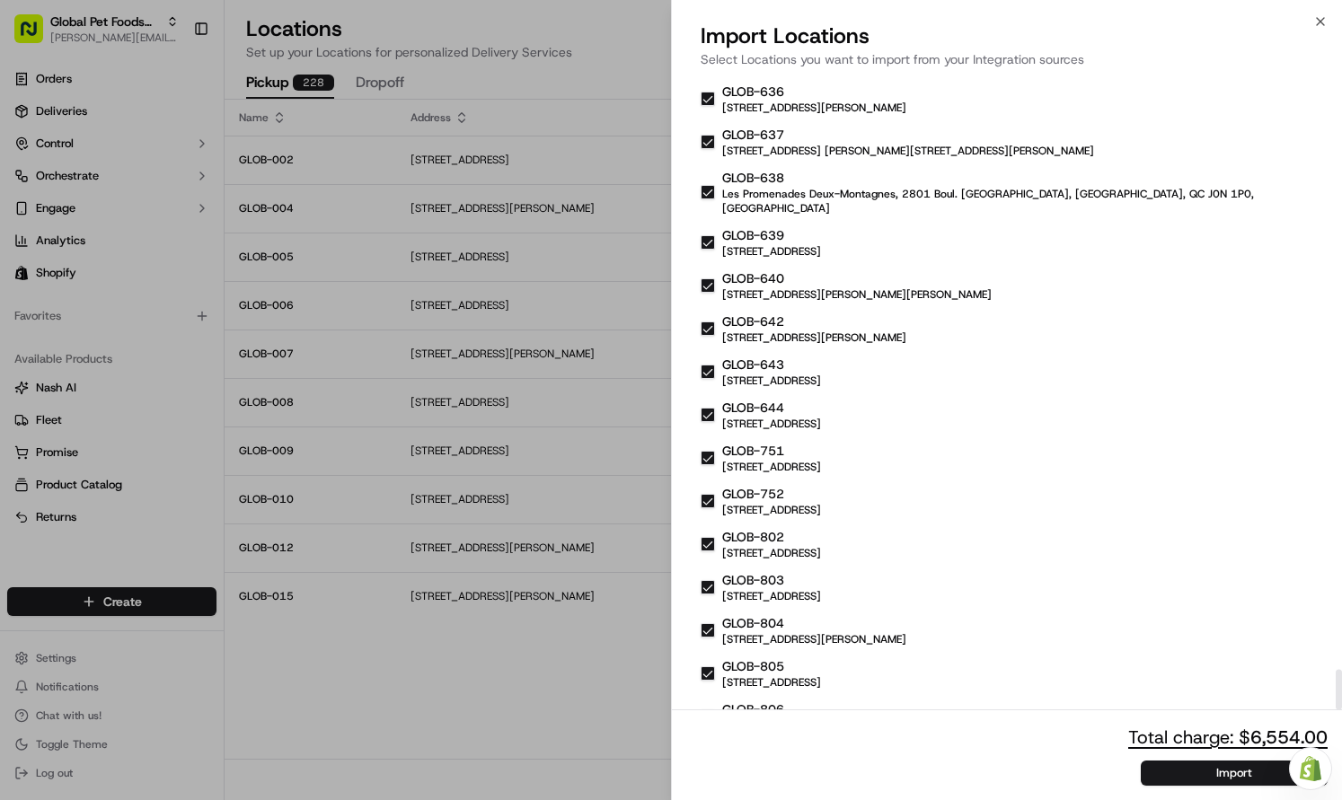
scroll to position [9400, 0]
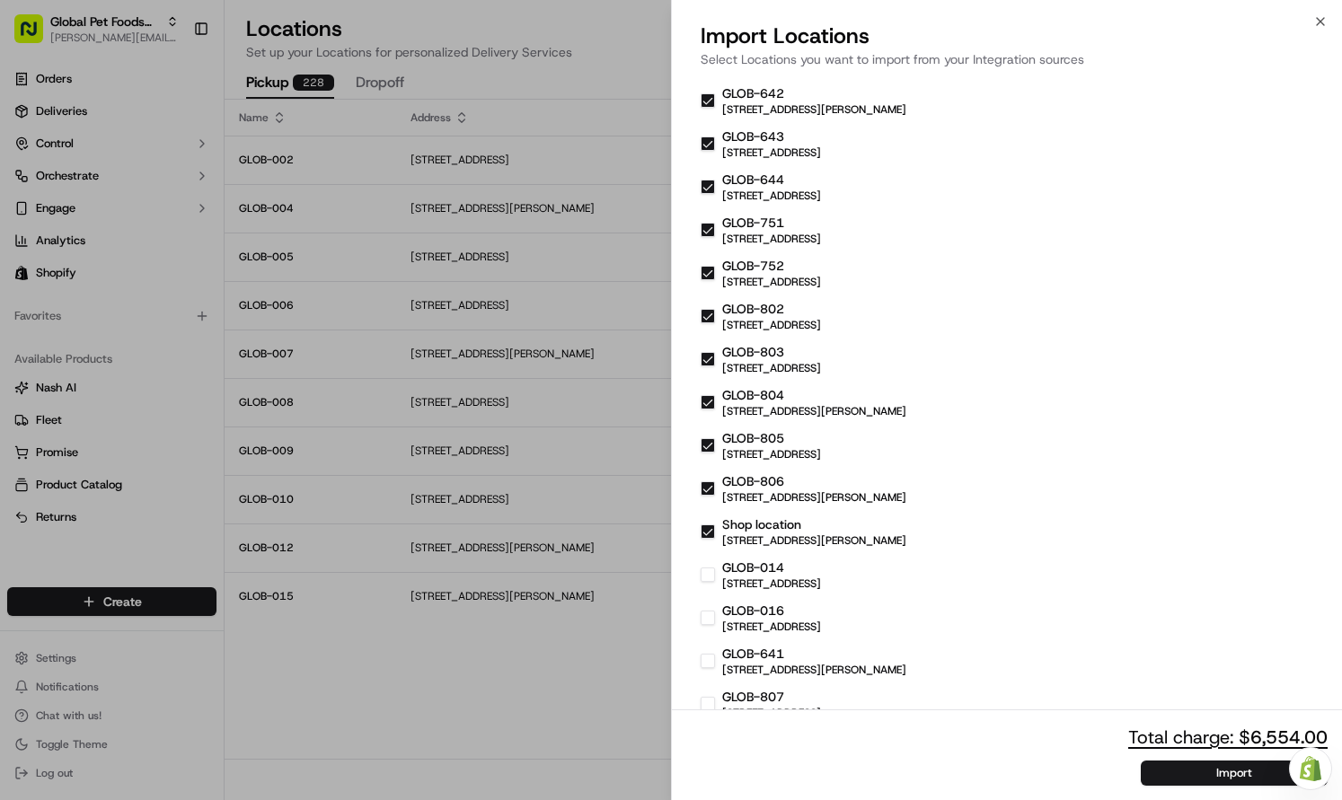
click at [442, 669] on div at bounding box center [671, 400] width 1342 height 800
